Goal: Answer question/provide support: Answer question/provide support

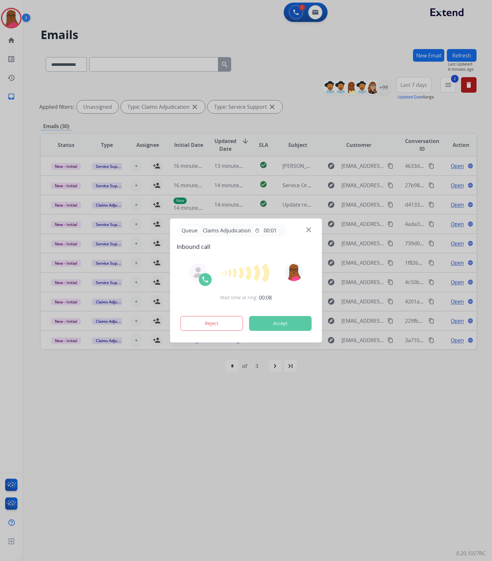
select select "**********"
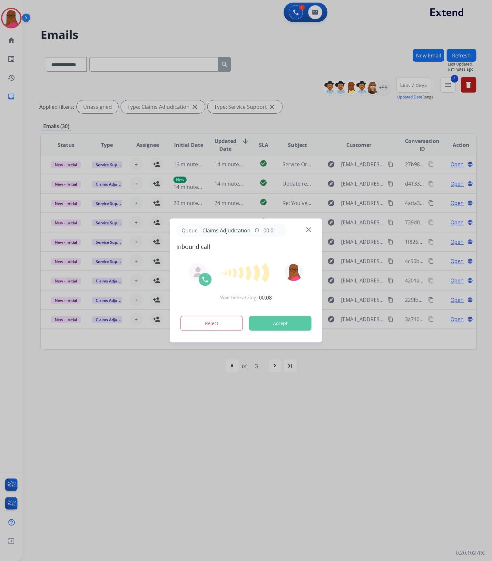
click at [289, 322] on button "Accept" at bounding box center [280, 323] width 63 height 15
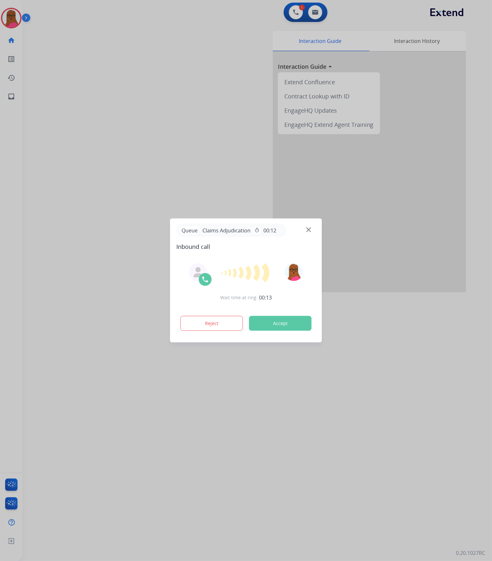
click at [270, 324] on button "Accept" at bounding box center [280, 323] width 63 height 15
click at [280, 323] on button "Accept" at bounding box center [280, 323] width 63 height 15
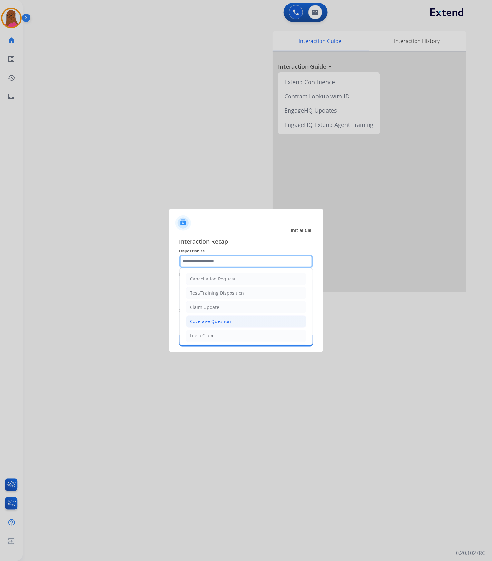
drag, startPoint x: 229, startPoint y: 262, endPoint x: 210, endPoint y: 318, distance: 58.9
click at [229, 262] on input "text" at bounding box center [246, 261] width 134 height 13
click at [212, 307] on div "Claim Update" at bounding box center [204, 307] width 29 height 6
type input "**********"
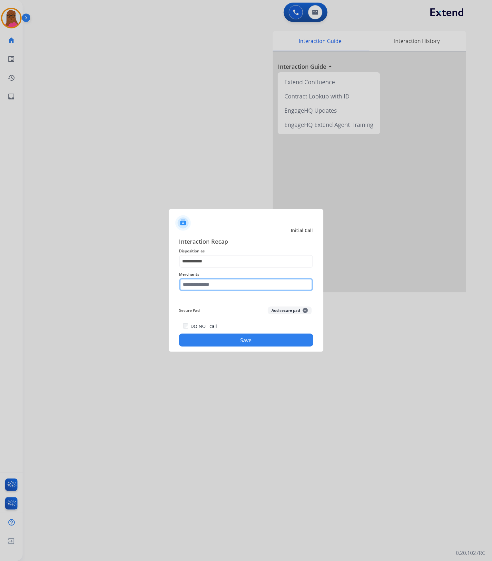
click at [215, 283] on input "text" at bounding box center [246, 284] width 134 height 13
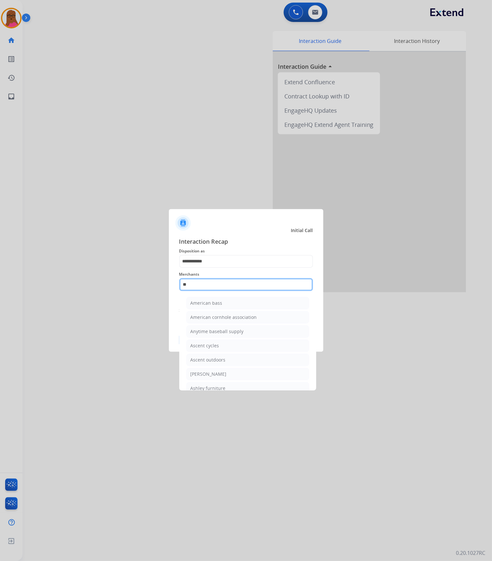
type input "*"
click at [238, 285] on input "text" at bounding box center [246, 284] width 134 height 13
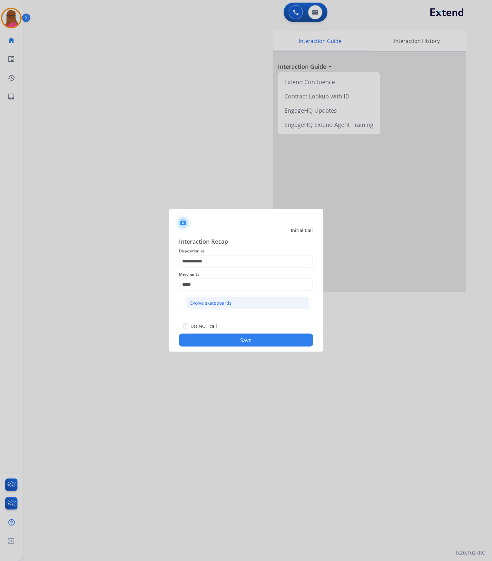
click at [236, 302] on li "Evolve skateboards" at bounding box center [248, 303] width 123 height 12
type input "**********"
click at [238, 340] on button "Save" at bounding box center [246, 340] width 134 height 13
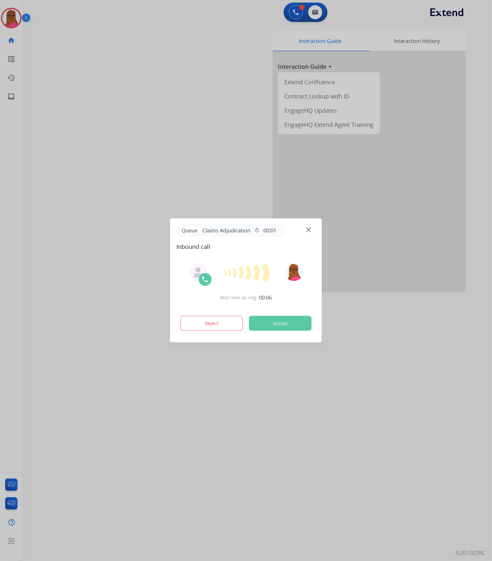
click at [291, 327] on button "Accept" at bounding box center [280, 323] width 63 height 15
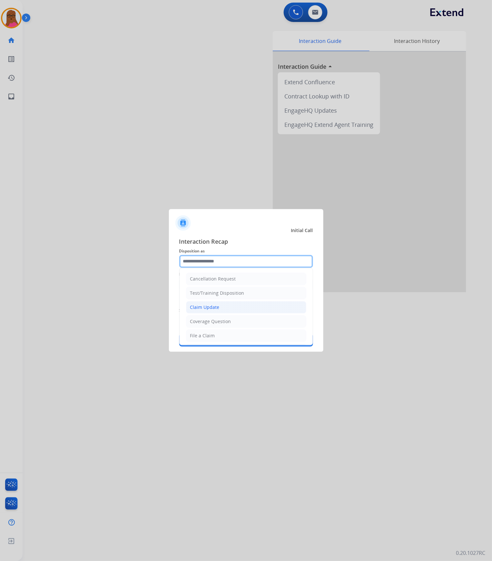
drag, startPoint x: 234, startPoint y: 261, endPoint x: 212, endPoint y: 308, distance: 51.7
click at [234, 261] on input "text" at bounding box center [246, 261] width 134 height 13
click at [211, 312] on li "Claim Update" at bounding box center [246, 307] width 120 height 12
type input "**********"
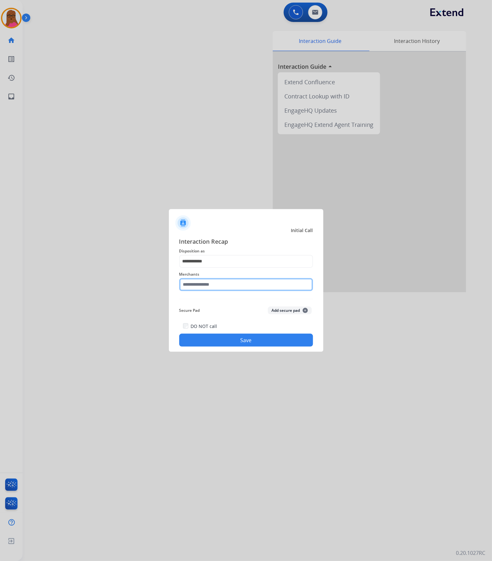
drag, startPoint x: 215, startPoint y: 287, endPoint x: 214, endPoint y: 292, distance: 4.9
click at [214, 287] on input "text" at bounding box center [246, 284] width 134 height 13
drag, startPoint x: 230, startPoint y: 317, endPoint x: 229, endPoint y: 320, distance: 3.8
click at [230, 317] on li "Ashley furniture" at bounding box center [248, 317] width 123 height 12
type input "**********"
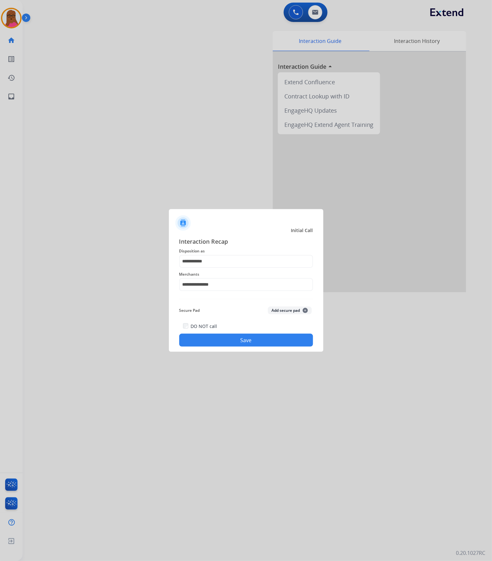
click at [228, 340] on button "Save" at bounding box center [246, 340] width 134 height 13
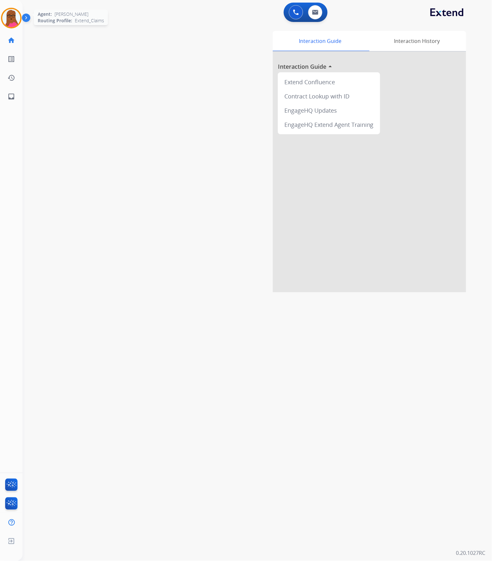
click at [6, 21] on img at bounding box center [11, 18] width 18 height 18
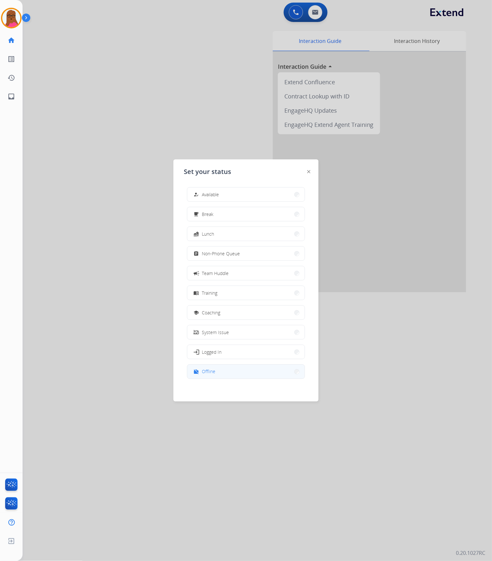
click at [234, 371] on button "work_off Offline" at bounding box center [245, 372] width 117 height 14
